Goal: Communication & Community: Connect with others

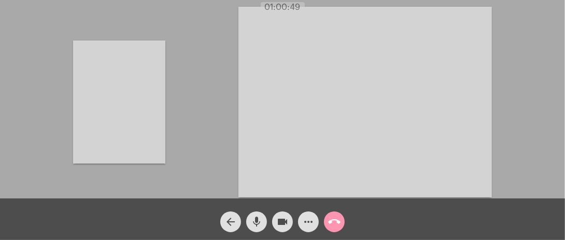
click at [152, 107] on video at bounding box center [119, 101] width 92 height 123
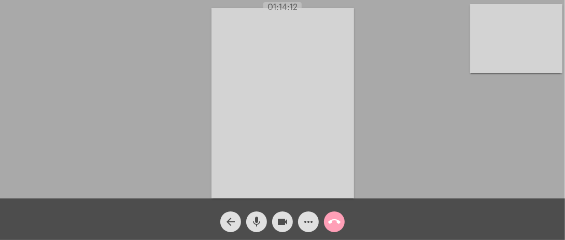
click at [326, 216] on button "call_end" at bounding box center [334, 221] width 21 height 21
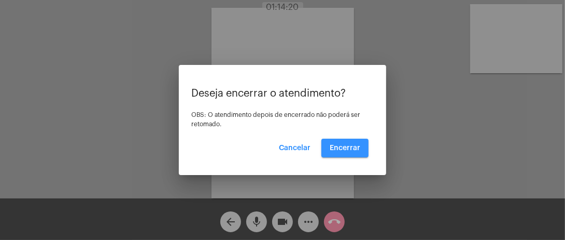
click at [355, 150] on span "Encerrar" at bounding box center [345, 147] width 31 height 7
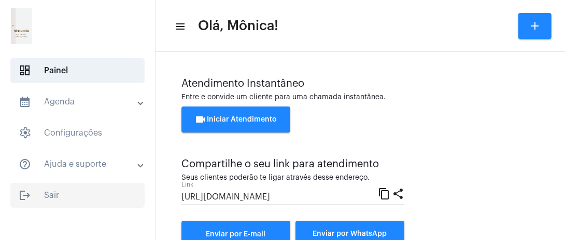
click at [77, 191] on span "logout Sair" at bounding box center [77, 195] width 134 height 25
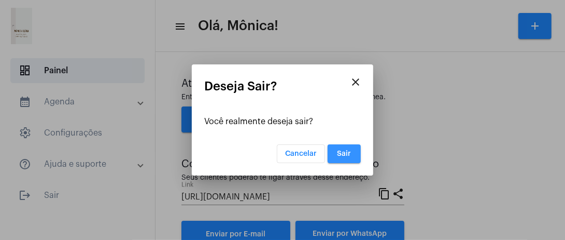
click at [353, 159] on button "Sair" at bounding box center [344, 153] width 33 height 19
